Goal: Obtain resource: Download file/media

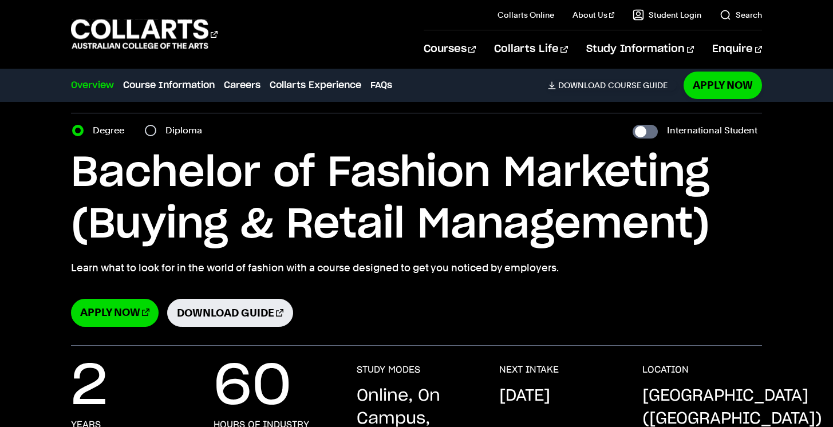
select select "2"
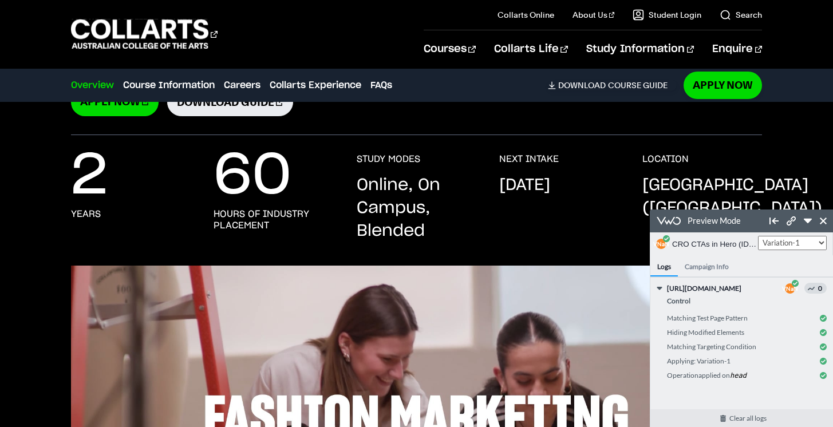
scroll to position [97, 0]
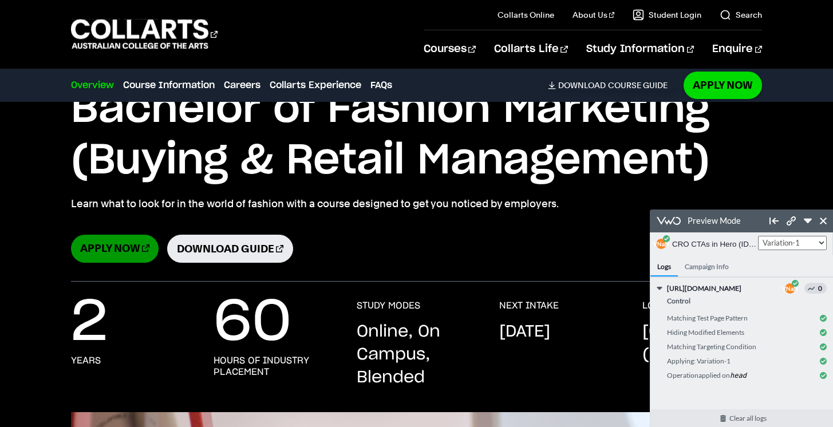
click at [113, 251] on link "Apply Now" at bounding box center [115, 249] width 88 height 28
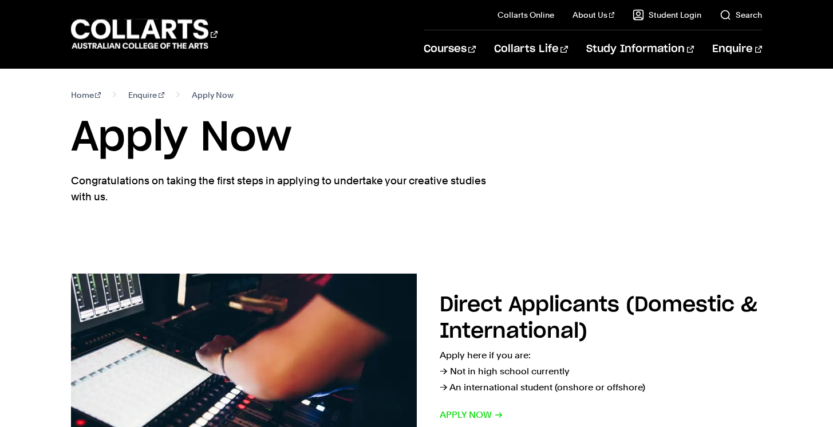
select select "2"
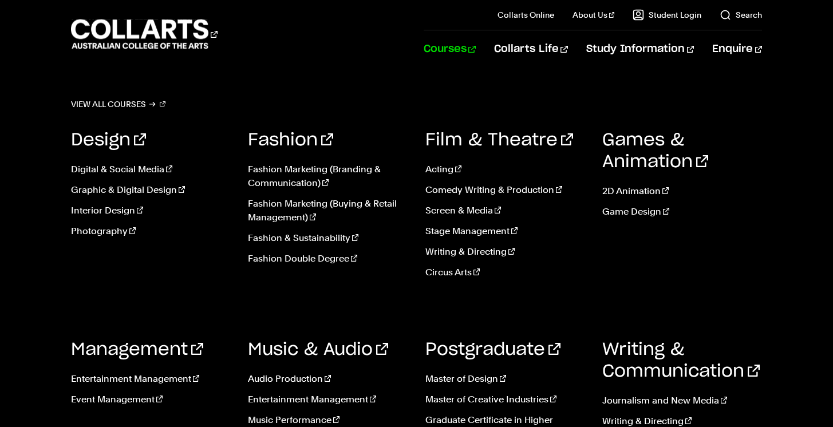
scroll to position [97, 0]
select select "2"
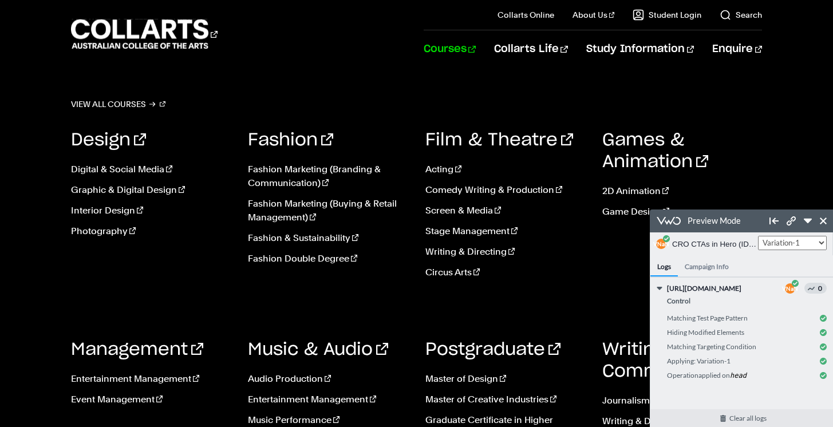
scroll to position [0, 0]
click at [467, 269] on link "Circus Arts" at bounding box center [505, 273] width 160 height 14
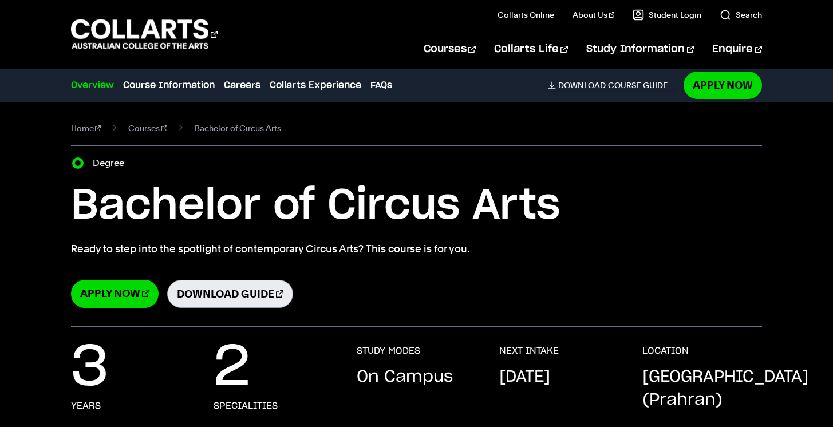
select select "2"
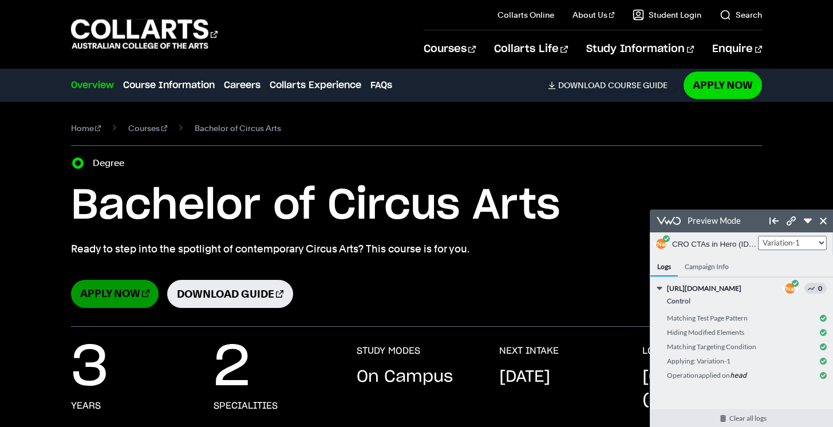
click at [129, 302] on link "Apply Now" at bounding box center [115, 294] width 88 height 28
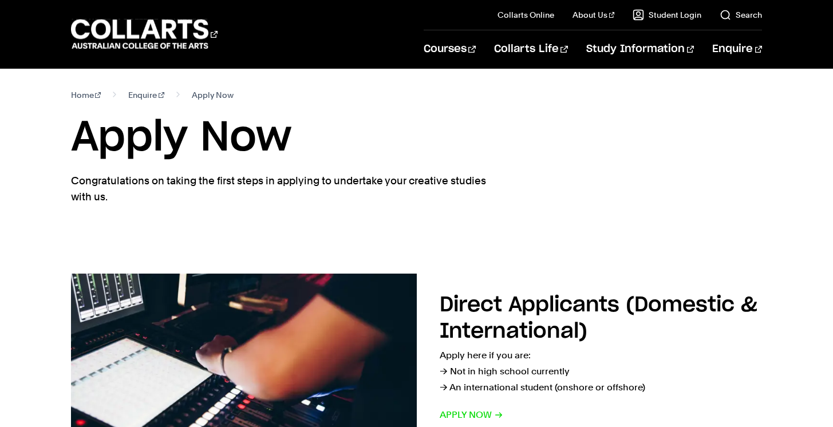
select select "2"
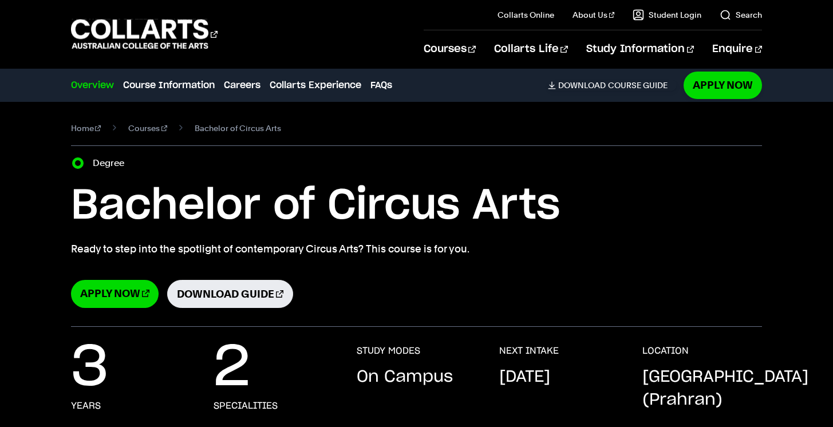
select select "2"
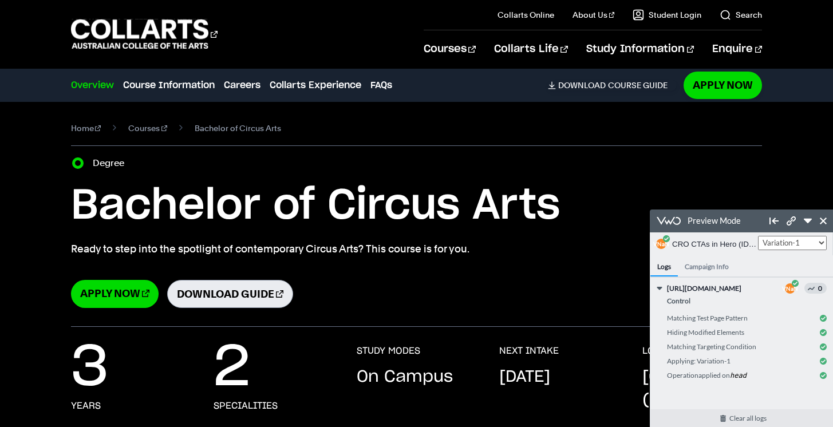
click at [249, 299] on link "Download Guide" at bounding box center [230, 294] width 126 height 28
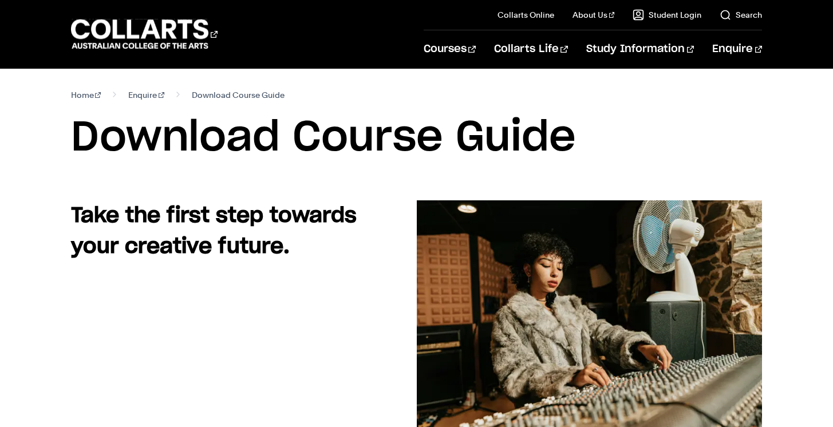
select select "2"
